Goal: Information Seeking & Learning: Learn about a topic

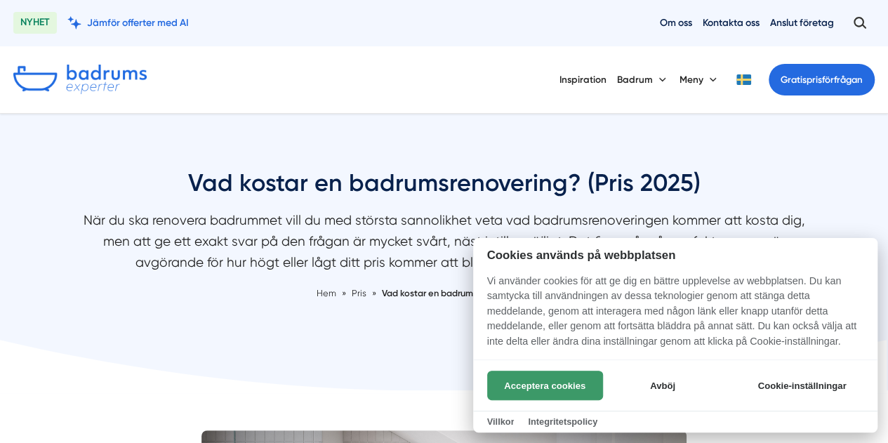
click at [564, 392] on button "Acceptera cookies" at bounding box center [545, 384] width 116 height 29
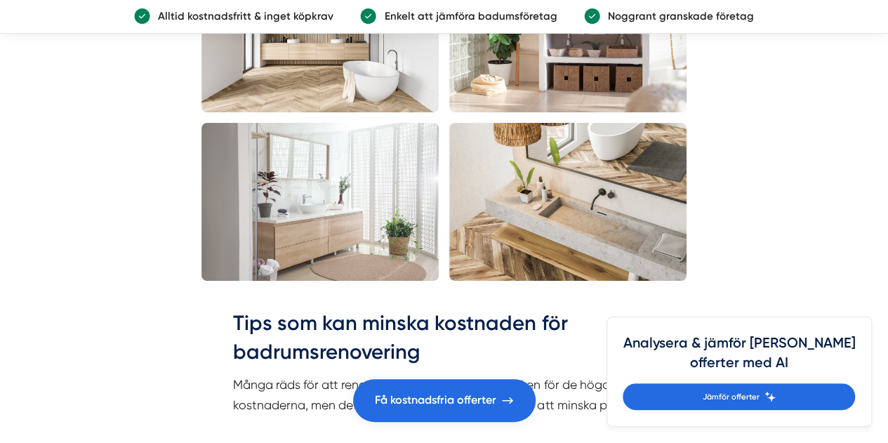
scroll to position [2774, 0]
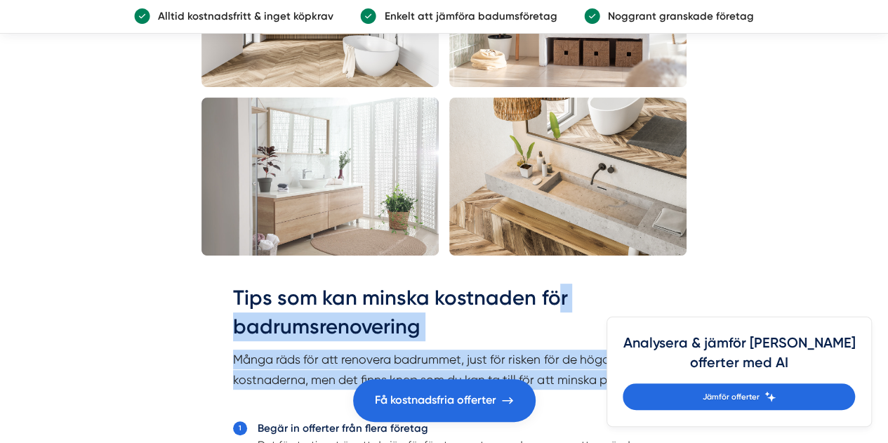
drag, startPoint x: 466, startPoint y: 427, endPoint x: 556, endPoint y: 297, distance: 158.4
click at [600, 302] on h2 "Tips som kan minska kostnaden för badrumsrenovering" at bounding box center [443, 316] width 421 height 67
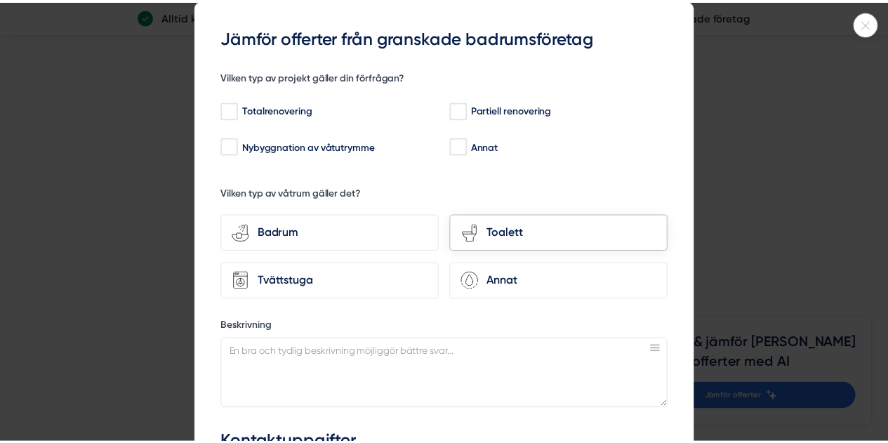
scroll to position [52, 0]
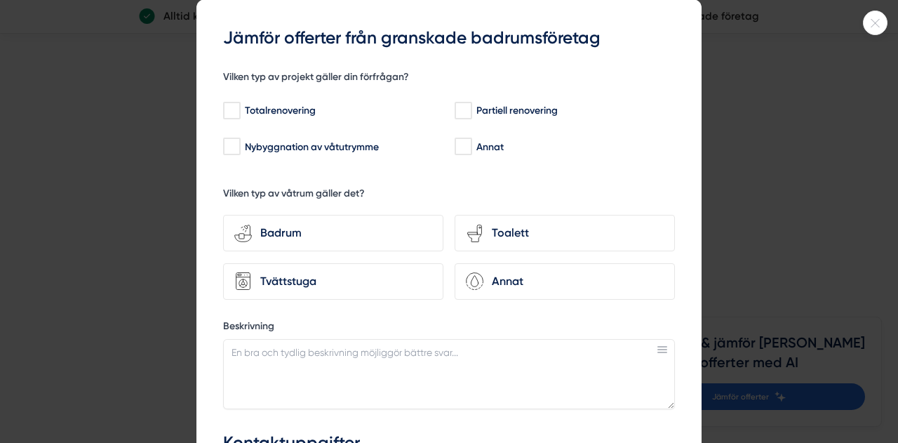
click at [883, 17] on div at bounding box center [875, 23] width 25 height 25
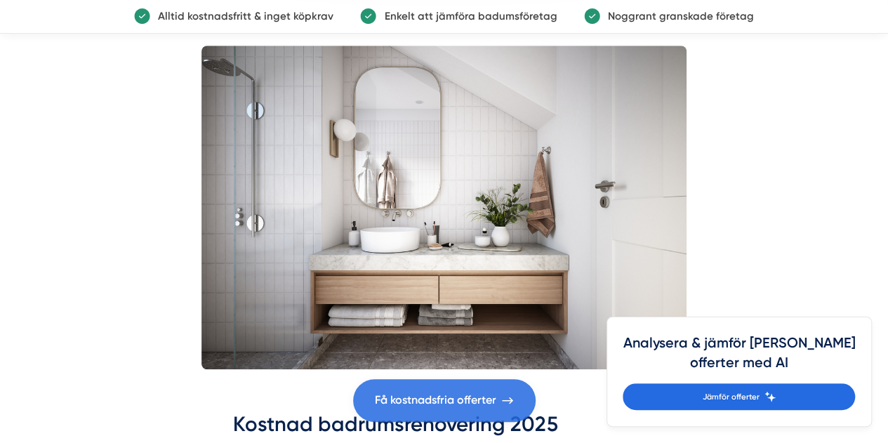
scroll to position [0, 0]
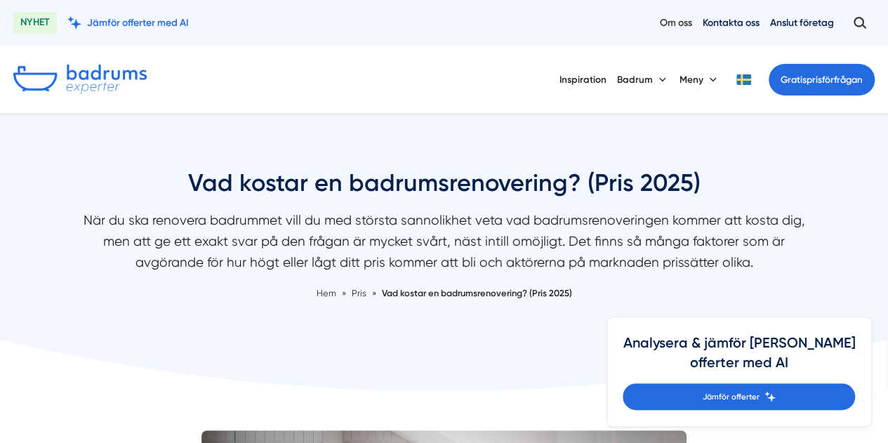
click at [664, 25] on link "Om oss" at bounding box center [675, 22] width 32 height 13
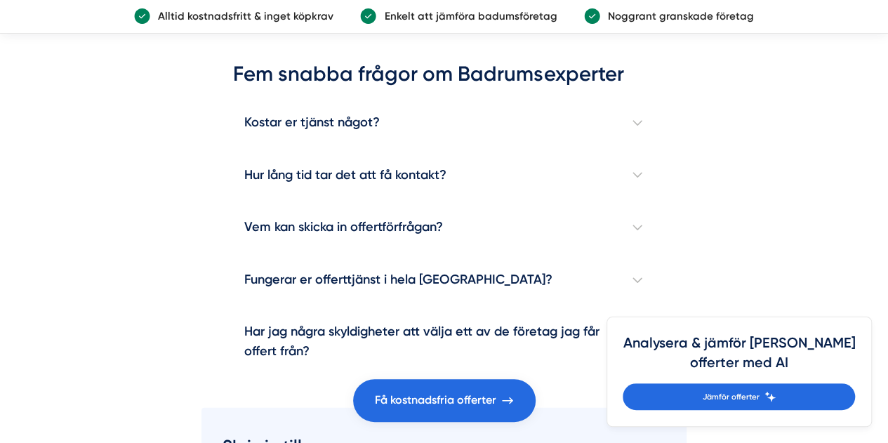
scroll to position [1875, 0]
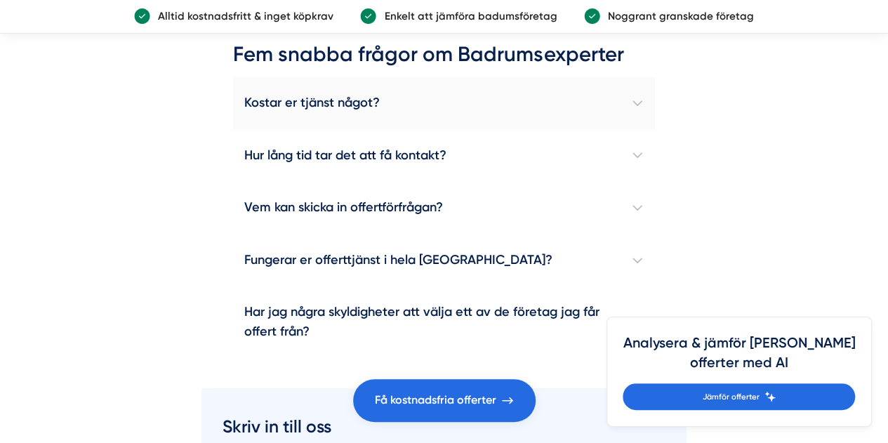
click at [463, 102] on h4 "Kostar er tjänst något?" at bounding box center [443, 103] width 421 height 53
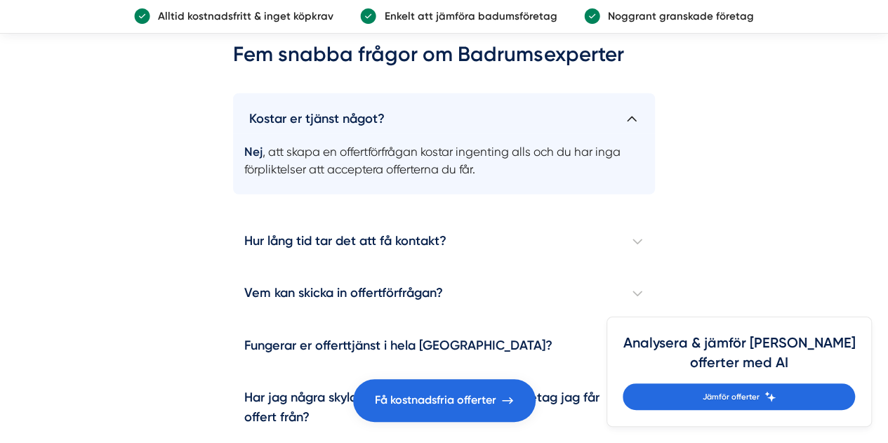
click at [463, 102] on h4 "Kostar er tjänst något?" at bounding box center [443, 113] width 421 height 41
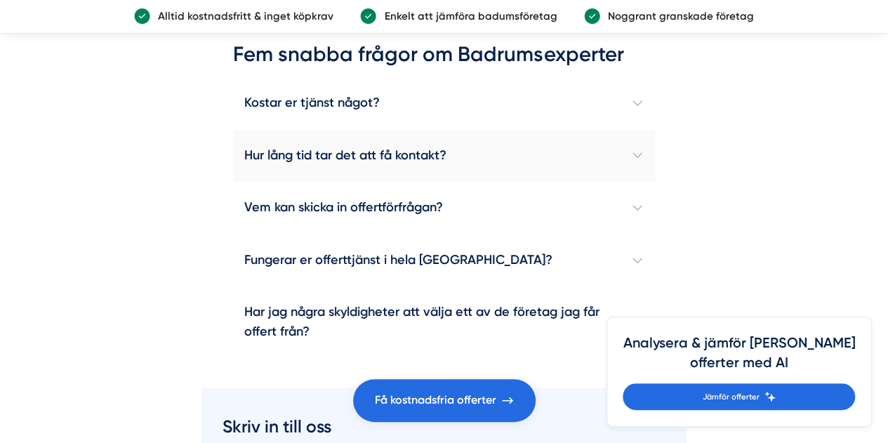
click at [465, 146] on h4 "Hur lång tid tar det att få kontakt?" at bounding box center [443, 156] width 421 height 53
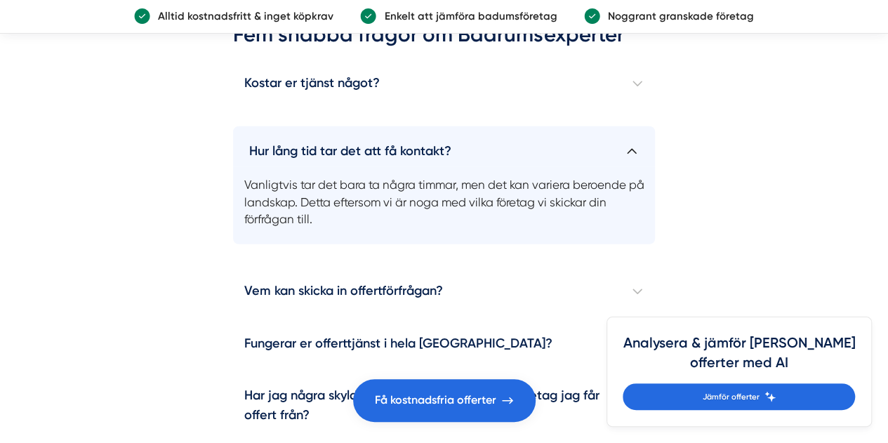
scroll to position [1901, 0]
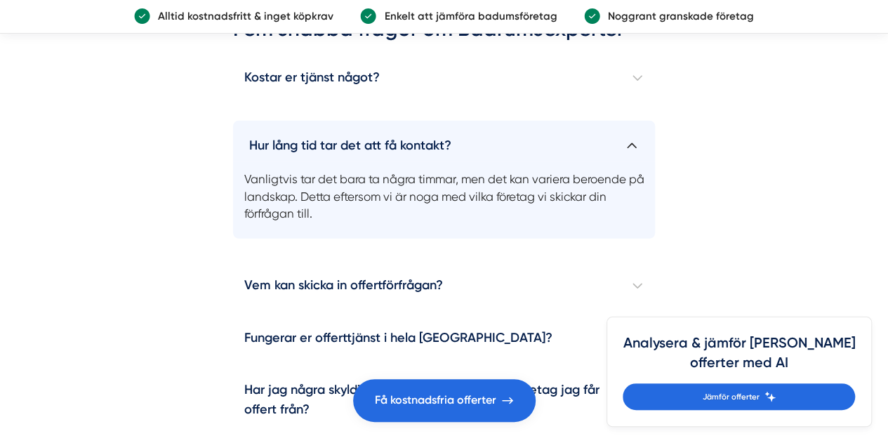
click at [465, 146] on h4 "Hur lång tid tar det att få kontakt?" at bounding box center [443, 141] width 421 height 41
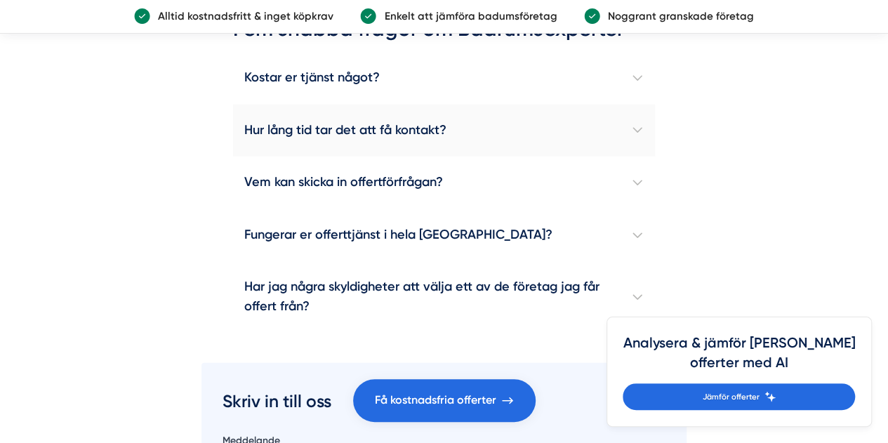
click at [465, 146] on h4 "Hur lång tid tar det att få kontakt?" at bounding box center [443, 131] width 421 height 53
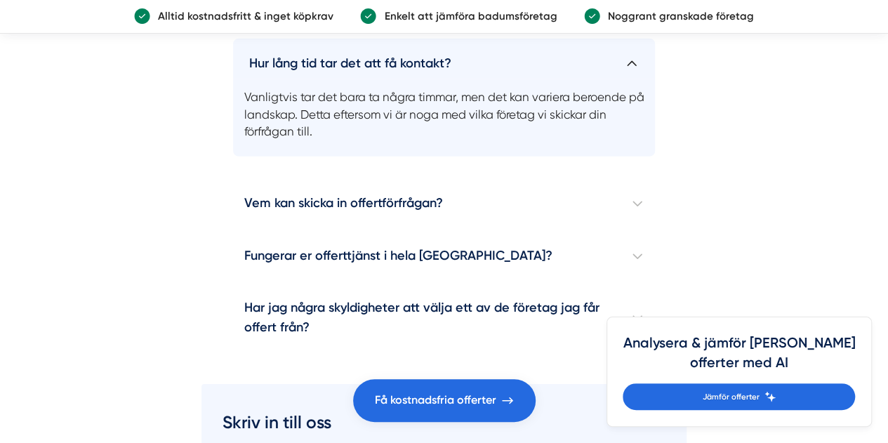
scroll to position [1990, 0]
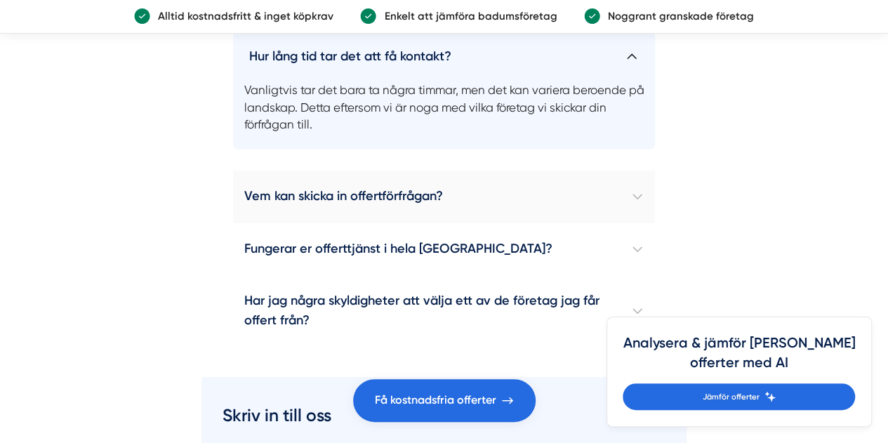
click at [441, 199] on h4 "Vem kan skicka in offertförfrågan?" at bounding box center [443, 196] width 421 height 53
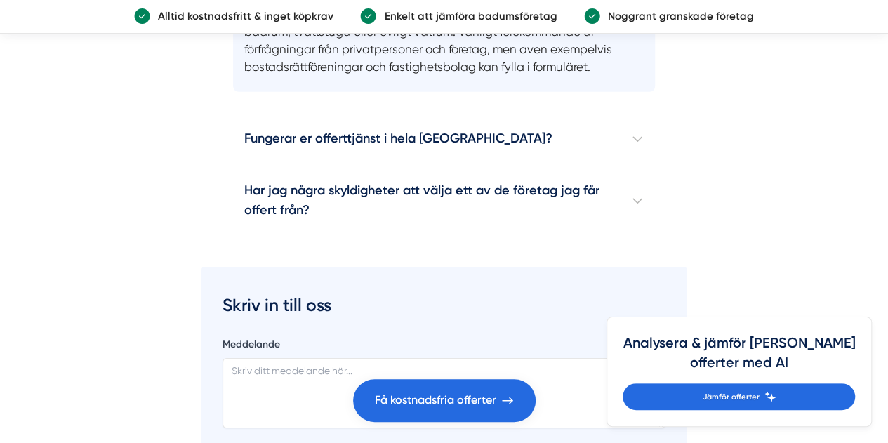
scroll to position [2207, 0]
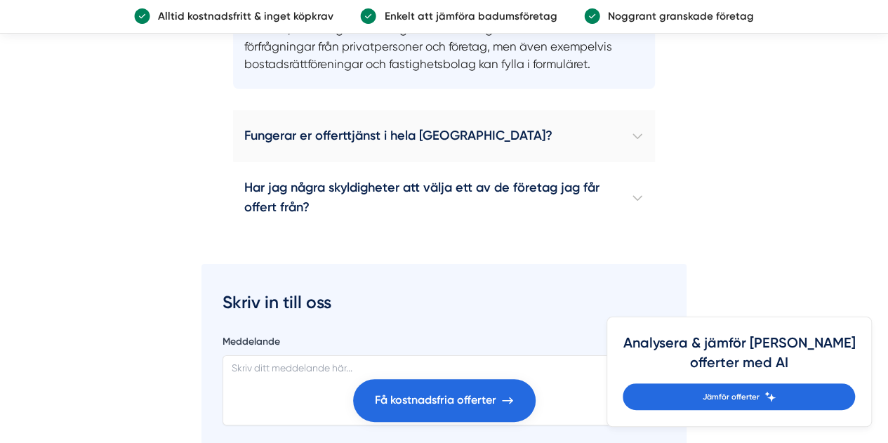
click at [438, 145] on h4 "Fungerar er offerttjänst i hela [GEOGRAPHIC_DATA]?" at bounding box center [443, 136] width 421 height 53
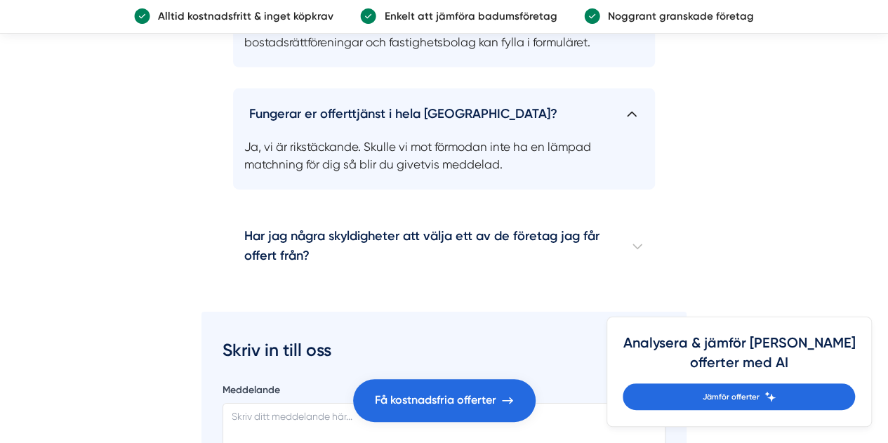
scroll to position [2233, 0]
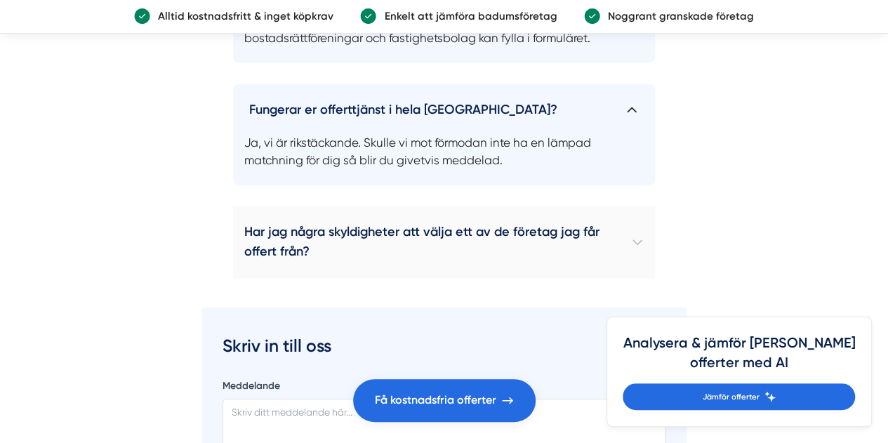
click at [391, 243] on h4 "Har jag några skyldigheter att välja ett av de företag jag får offert från?" at bounding box center [443, 242] width 421 height 72
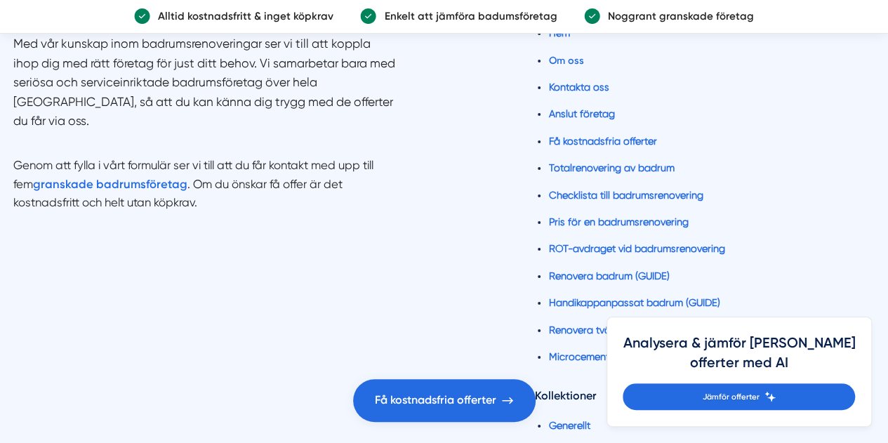
scroll to position [5234, 0]
